Goal: Task Accomplishment & Management: Manage account settings

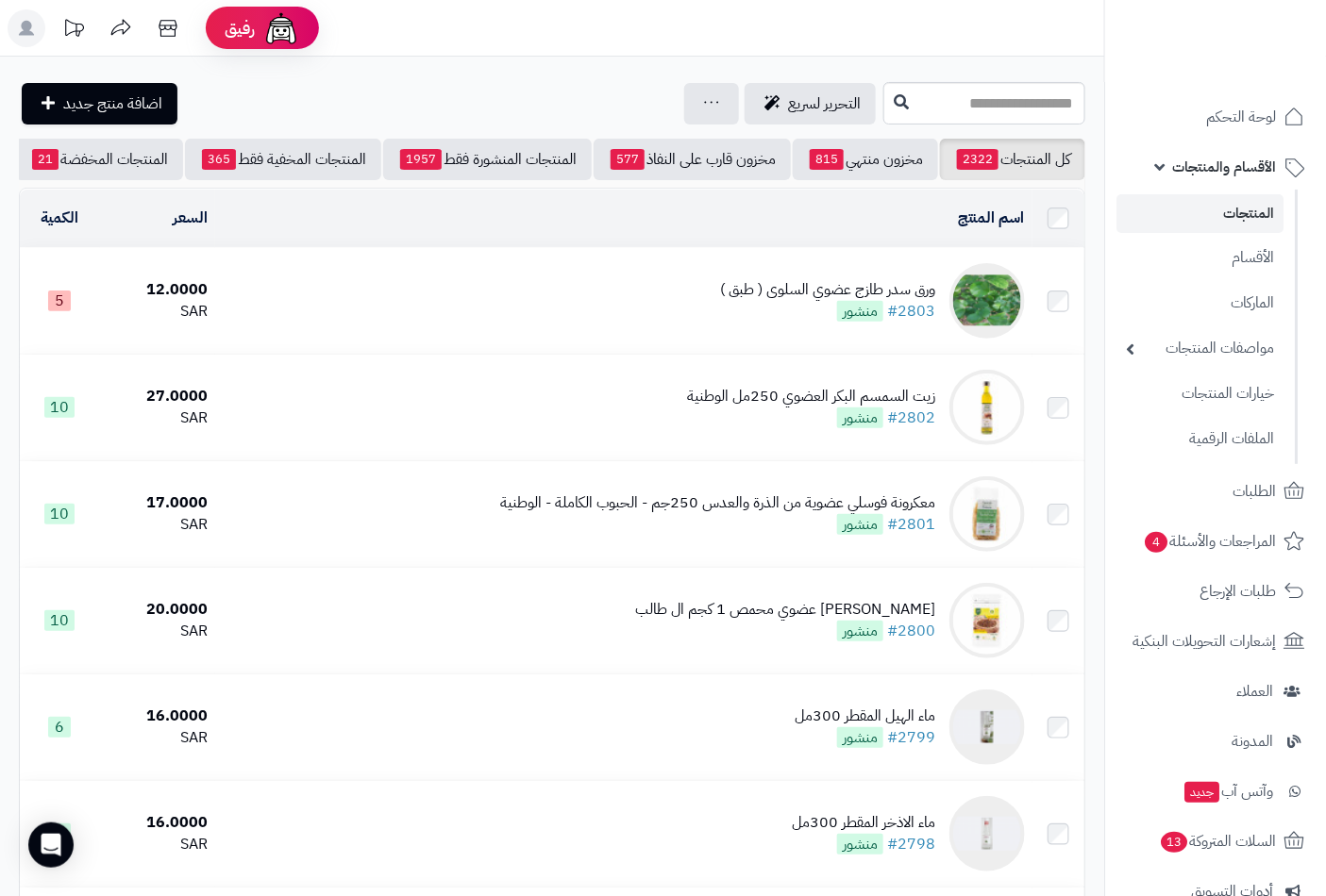
click at [1242, 215] on link "المنتجات" at bounding box center [1199, 214] width 167 height 39
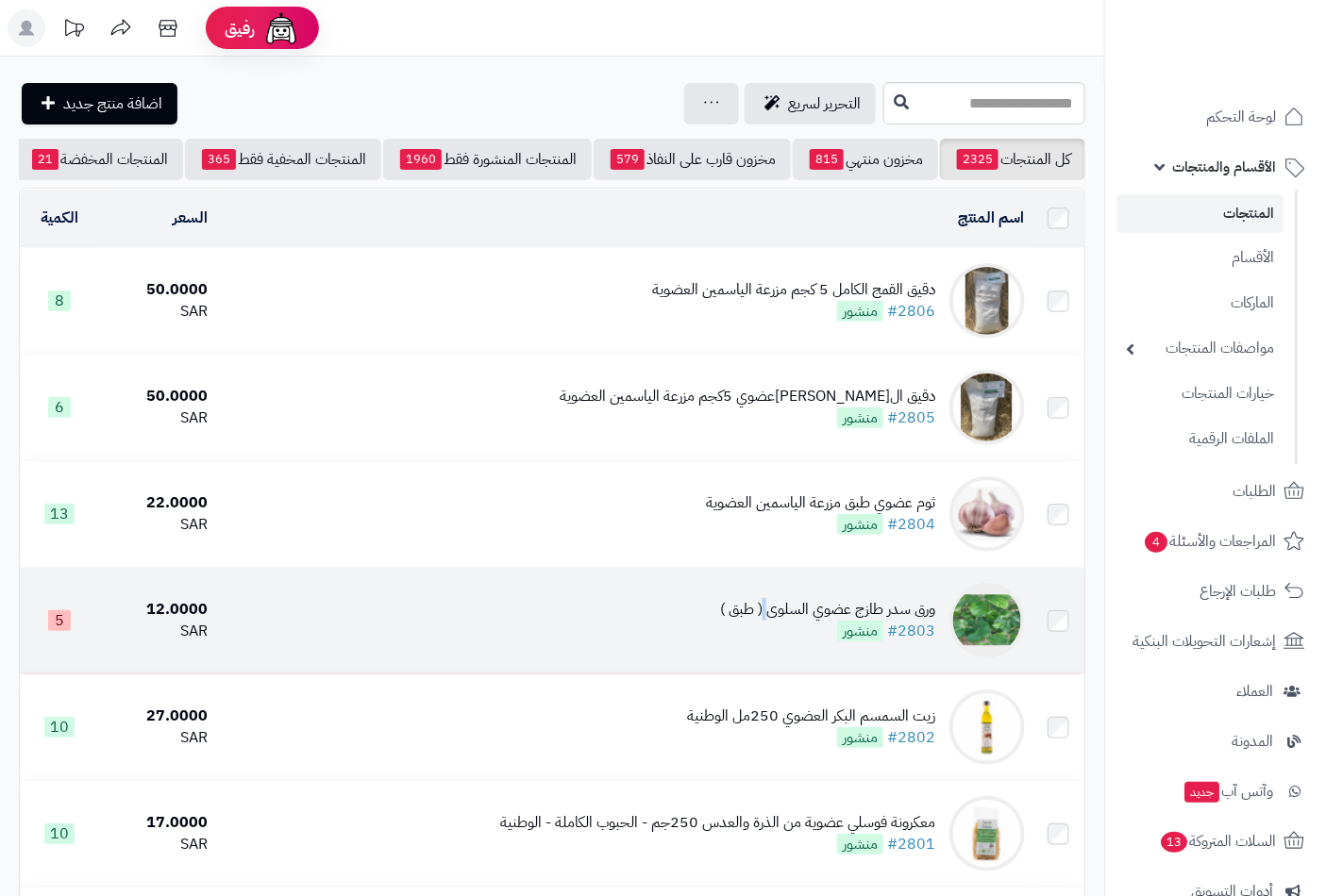
click at [767, 621] on div "ورق سدر طازج عضوي السلوى ( طبق )" at bounding box center [827, 609] width 215 height 22
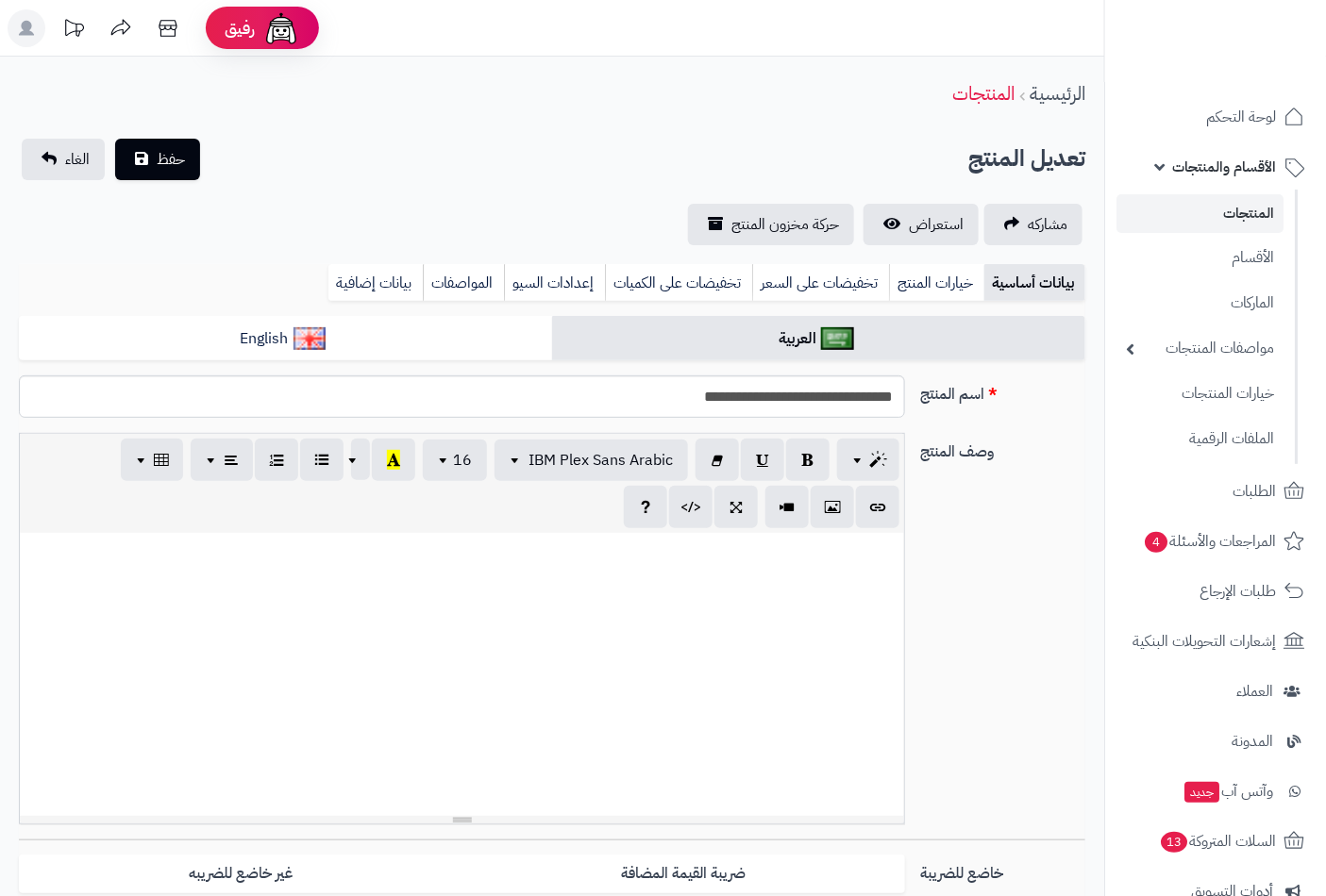
scroll to position [855, 0]
click at [728, 399] on input "**********" at bounding box center [461, 397] width 886 height 43
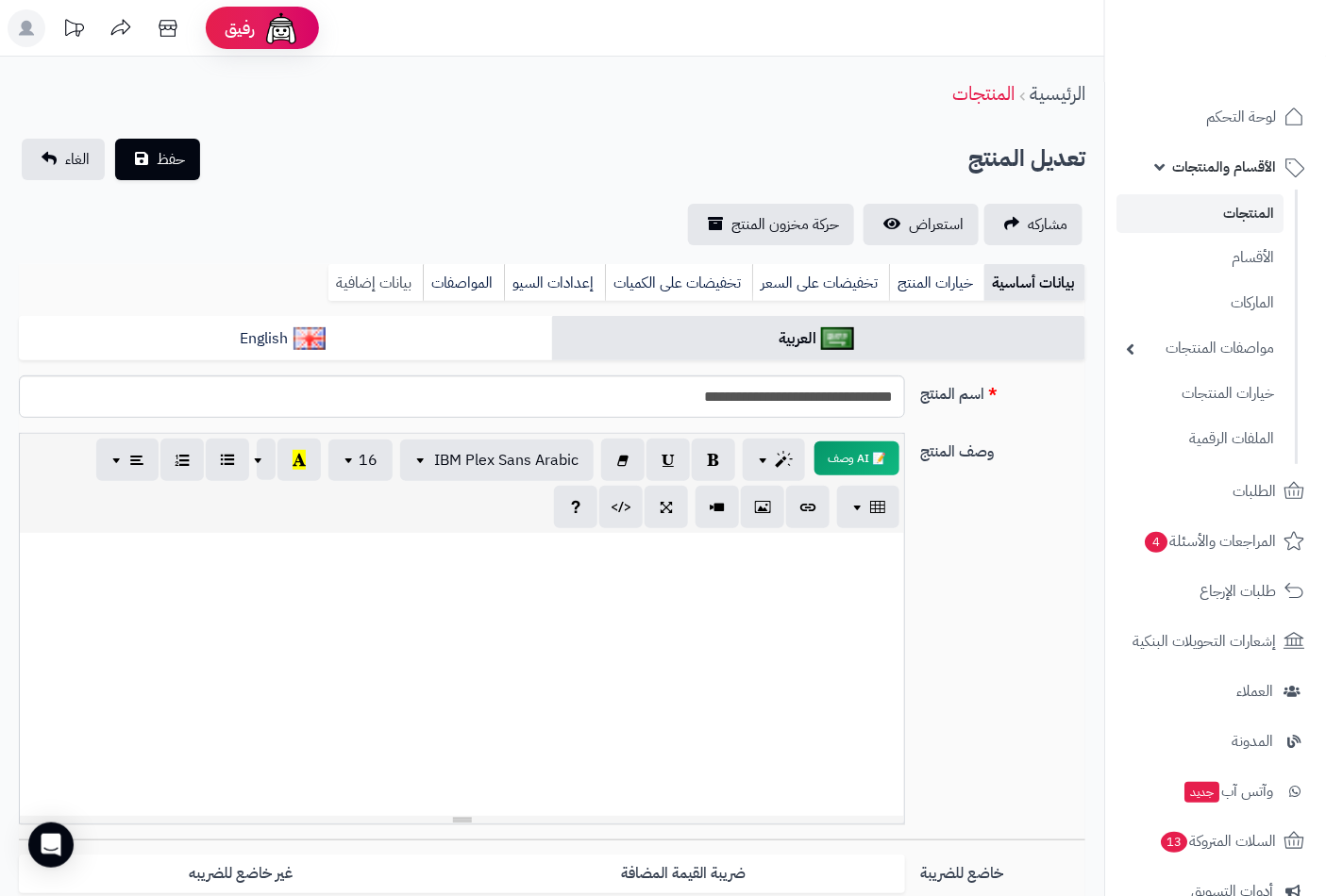
click at [358, 275] on link "بيانات إضافية" at bounding box center [375, 283] width 94 height 38
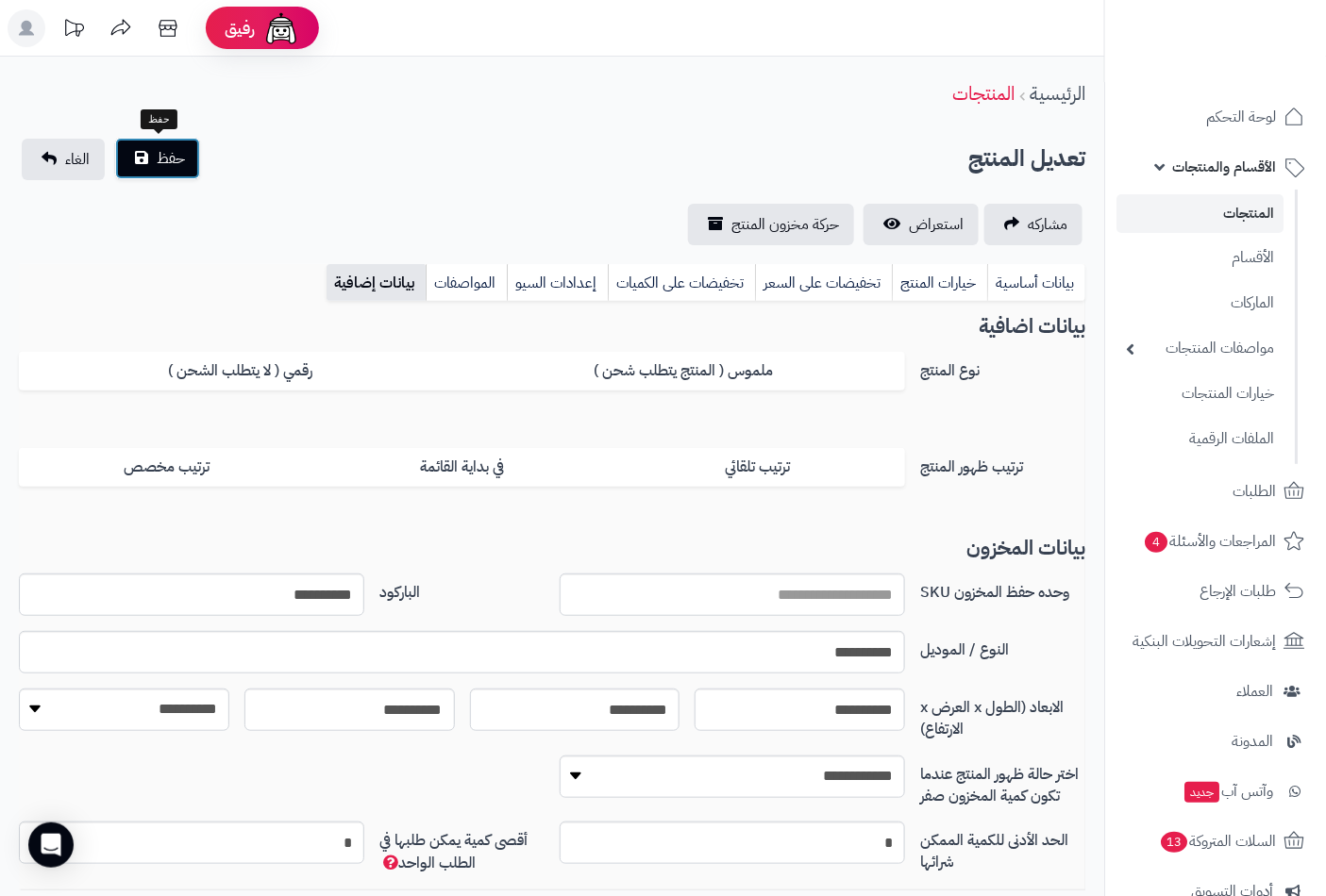
click at [177, 157] on span "حفظ" at bounding box center [171, 158] width 29 height 23
